Goal: Information Seeking & Learning: Learn about a topic

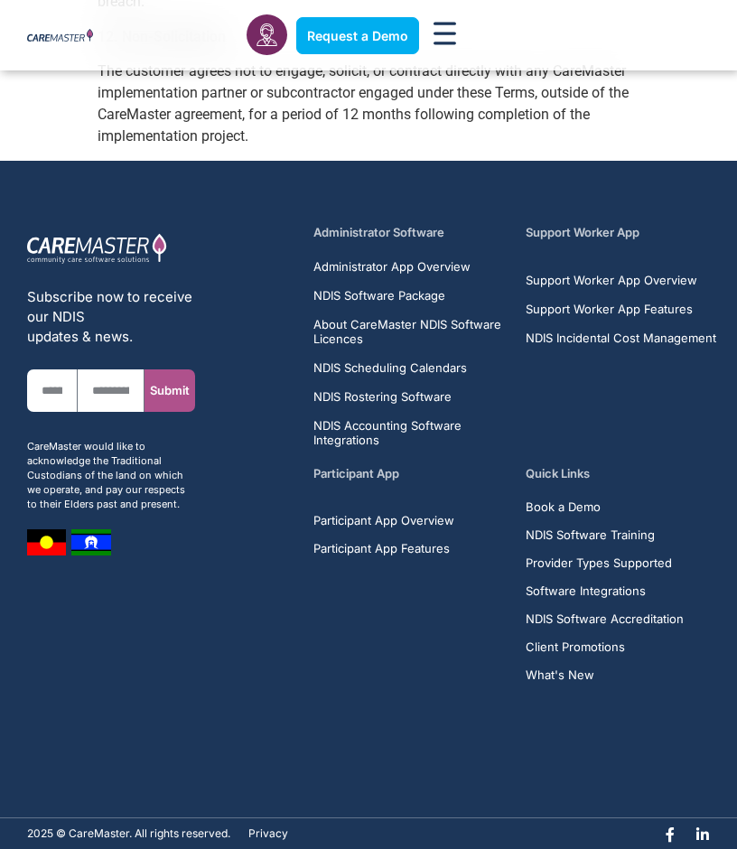
scroll to position [2978, 0]
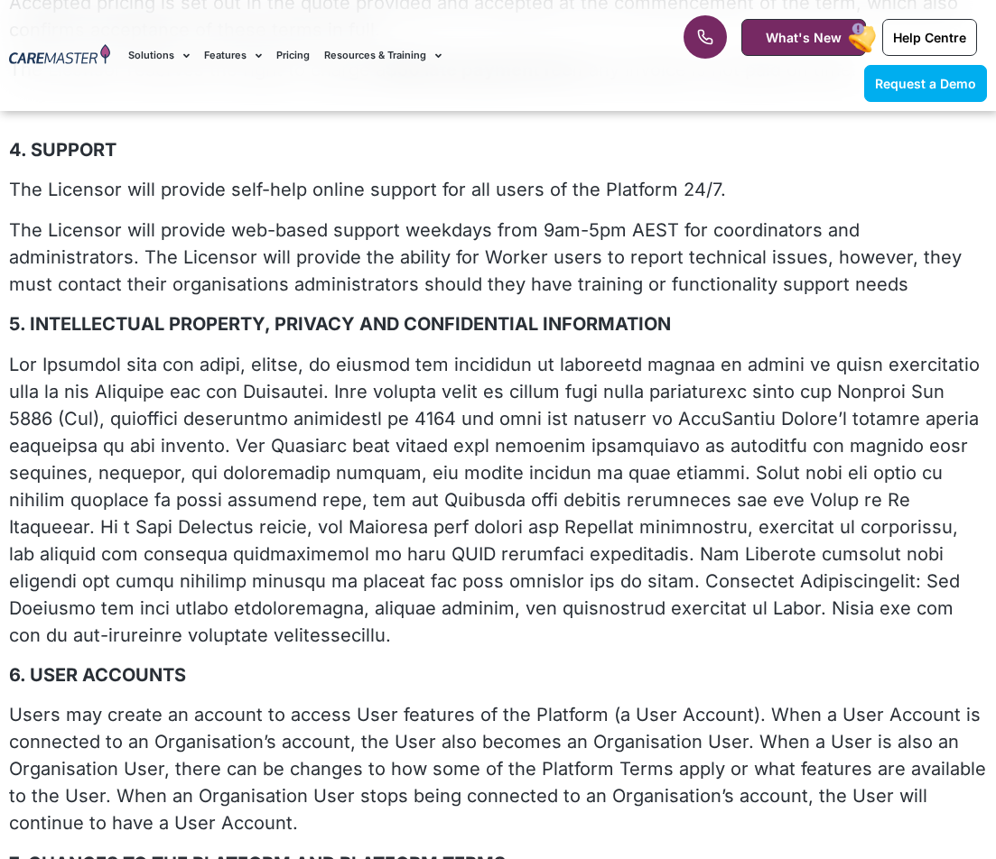
scroll to position [814, 0]
